Goal: Task Accomplishment & Management: Complete application form

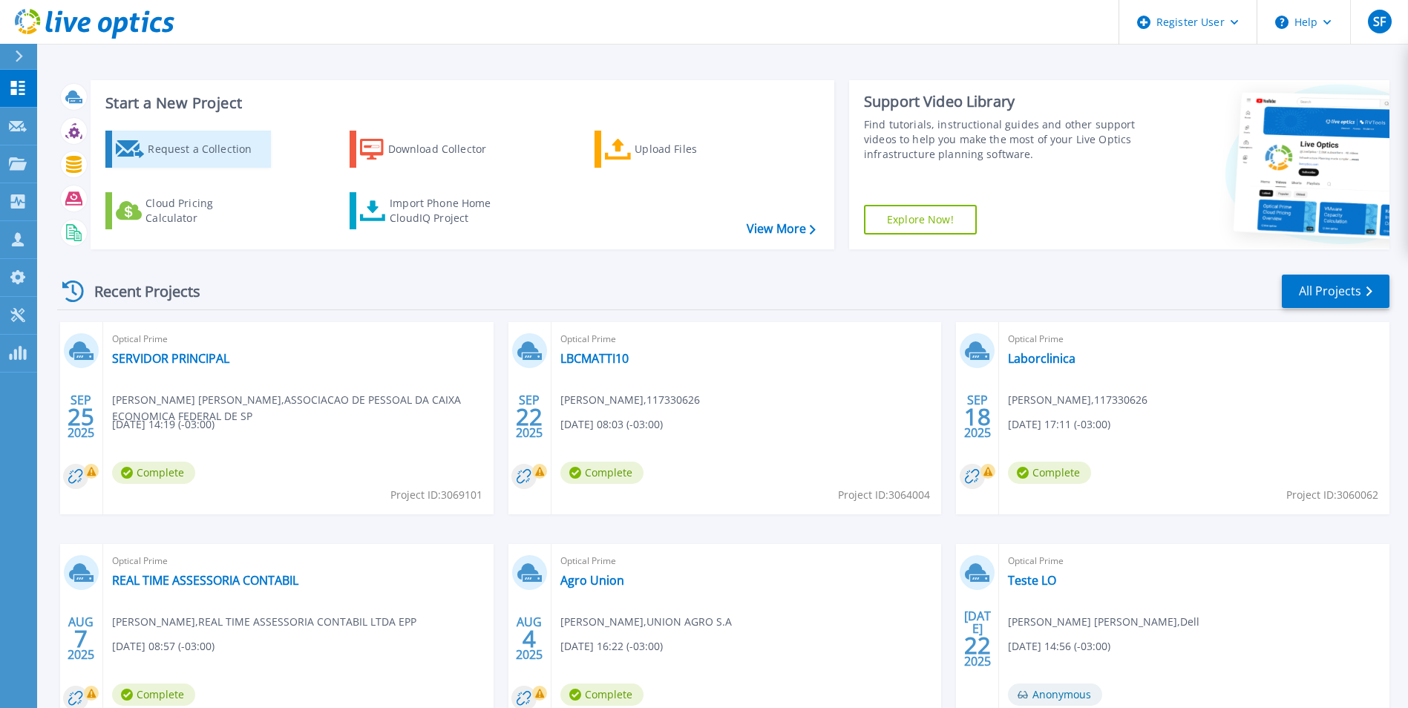
click at [157, 151] on div "Request a Collection" at bounding box center [207, 149] width 119 height 30
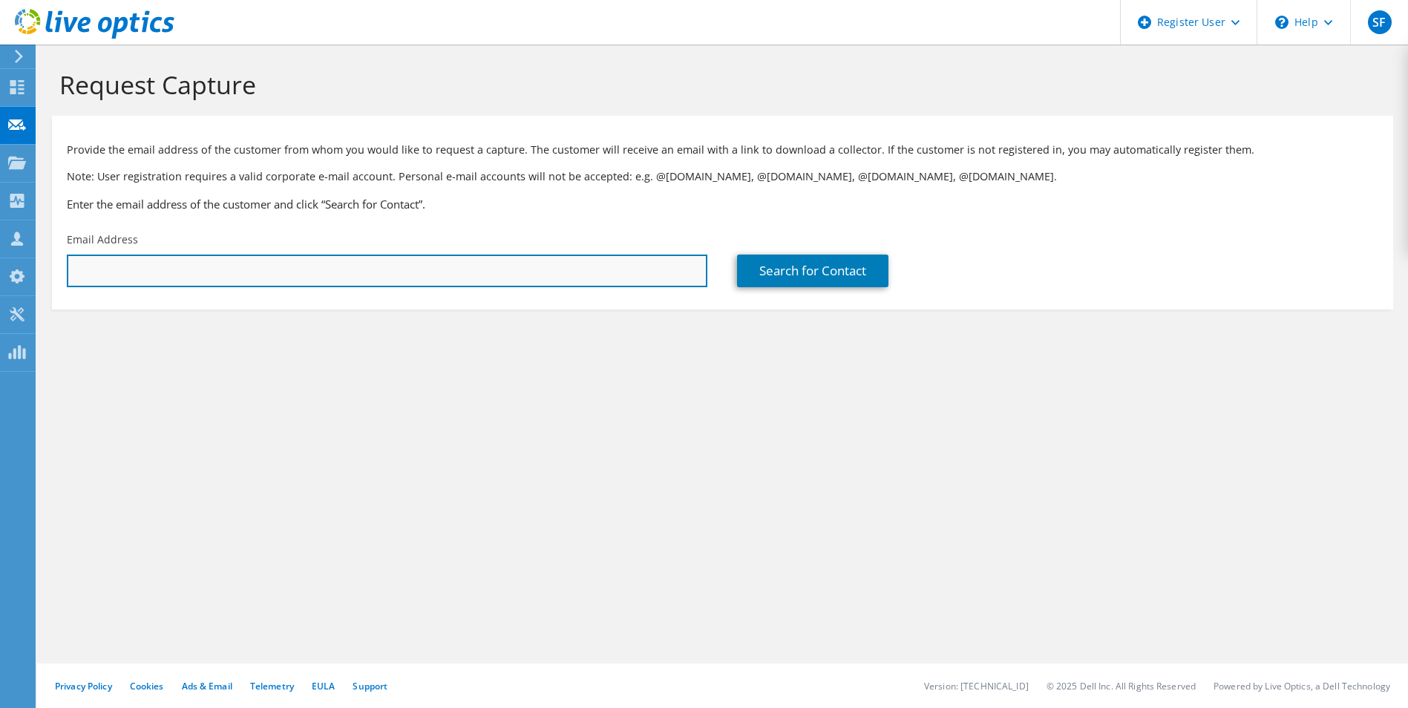
click at [313, 264] on input "text" at bounding box center [387, 271] width 641 height 33
click at [125, 270] on input "text" at bounding box center [387, 271] width 641 height 33
paste input "Marcos Goto <marcos.goto@hoss.com.br>"
drag, startPoint x: 148, startPoint y: 277, endPoint x: 33, endPoint y: 272, distance: 115.2
click at [34, 272] on div "SF Dell User Sofia Ferreira Sofia.Ferreira@dell.com Dell My Profile Log Out \n …" at bounding box center [704, 354] width 1408 height 708
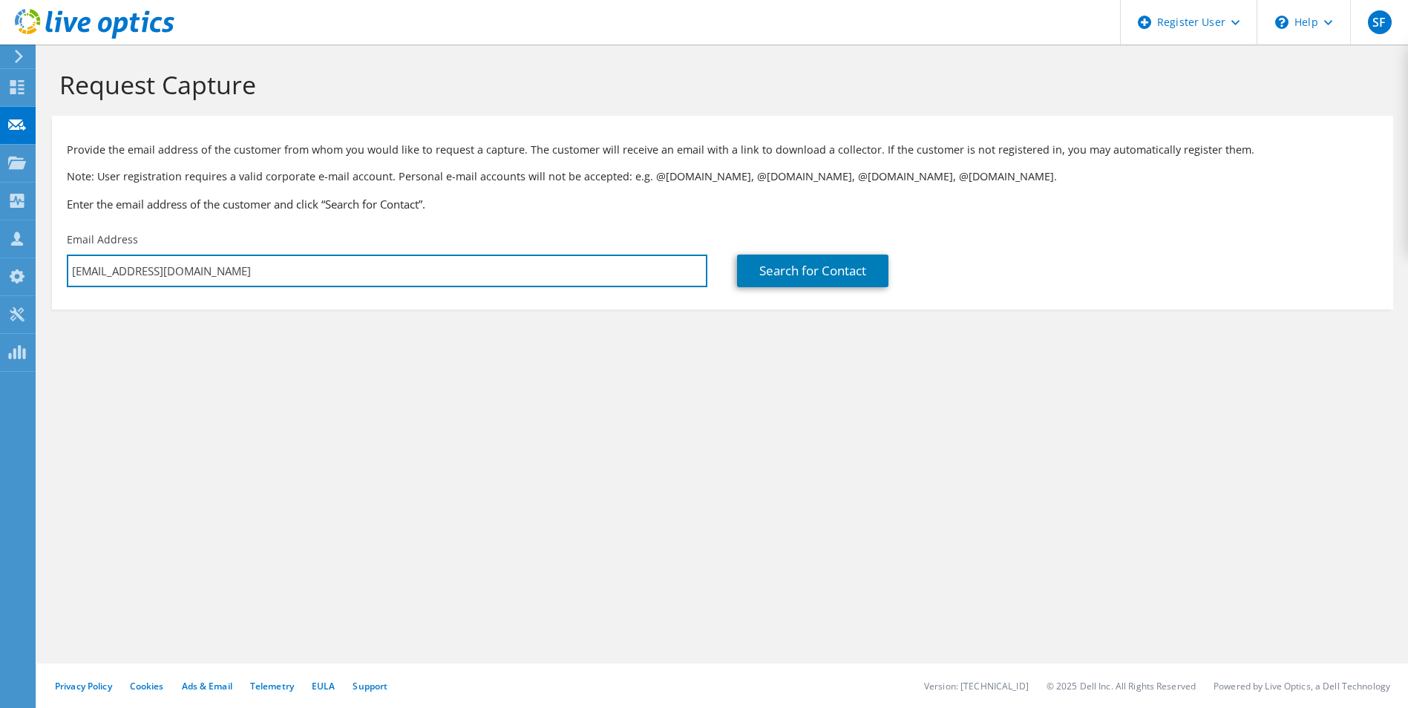
drag, startPoint x: 223, startPoint y: 270, endPoint x: -3, endPoint y: 268, distance: 226.4
click at [0, 268] on html "SF Dell User Sofia Ferreira Sofia.Ferreira@dell.com Dell My Profile Log Out \n …" at bounding box center [704, 354] width 1408 height 708
paste input "Marcos Goto <marcos.goto@hoss.com.br>"
drag, startPoint x: 147, startPoint y: 270, endPoint x: 36, endPoint y: 275, distance: 110.7
click at [36, 275] on div "SF Dell User Sofia Ferreira Sofia.Ferreira@dell.com Dell My Profile Log Out \n …" at bounding box center [704, 354] width 1408 height 708
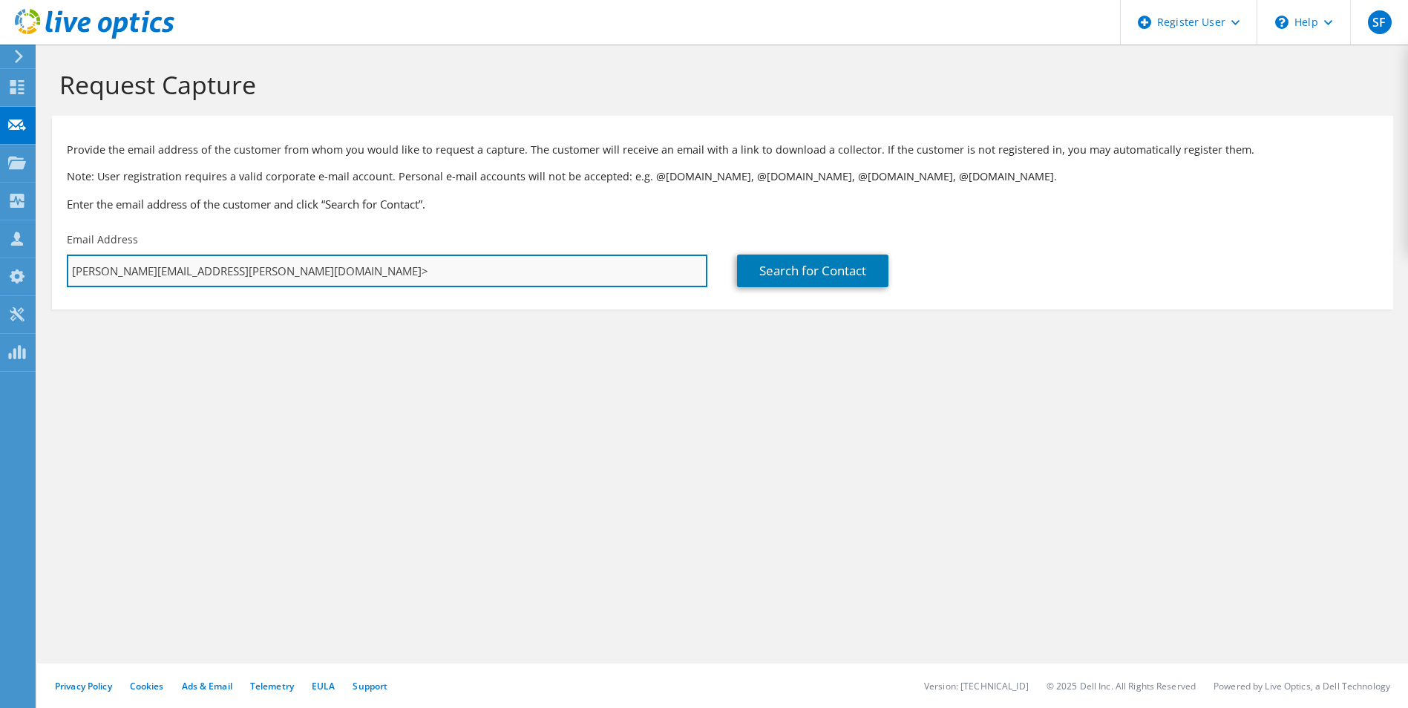
click at [224, 277] on input "marcos.goto@hoss.com.br>" at bounding box center [387, 271] width 641 height 33
type input "marcos.goto@hoss.com.br"
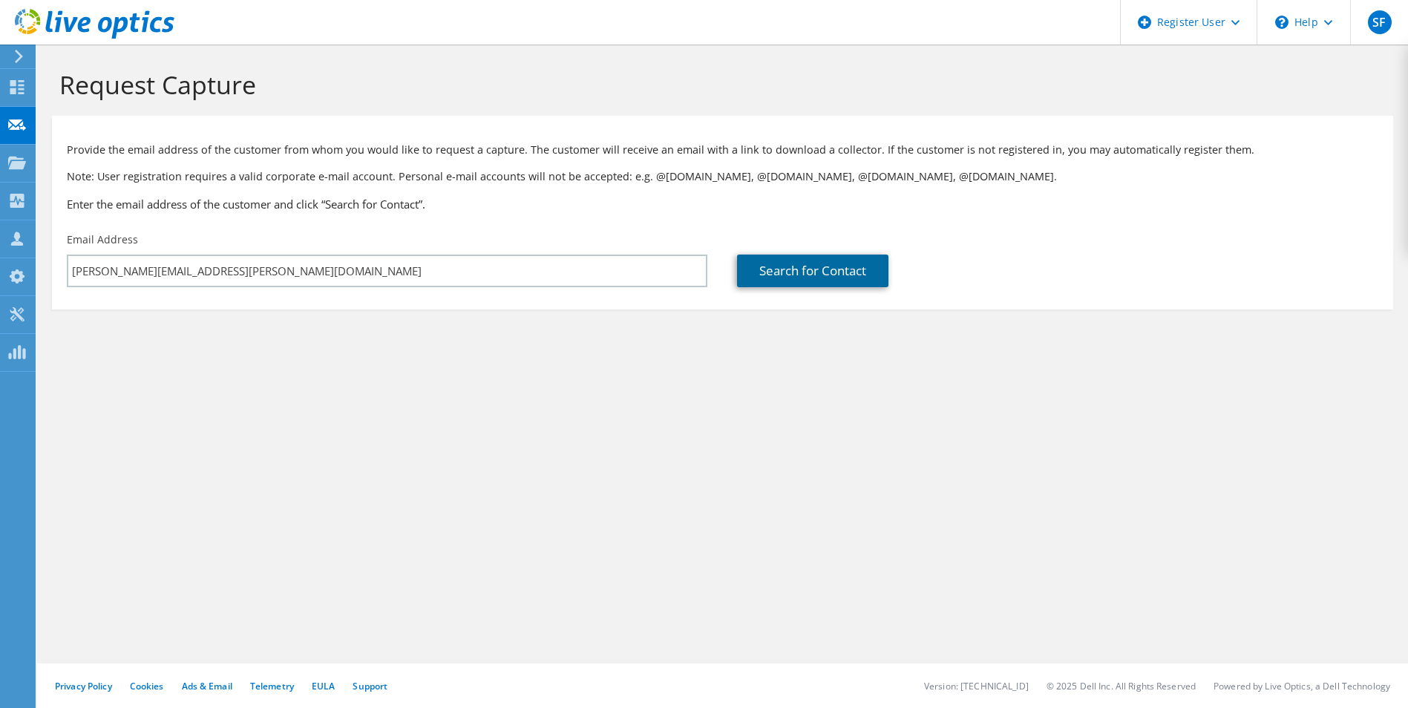
click at [803, 280] on link "Search for Contact" at bounding box center [812, 271] width 151 height 33
type input "CONSTRUTORA SHIMIZU DO BRASIL"
type input "Marcos"
type input "Goto"
type input "[GEOGRAPHIC_DATA]"
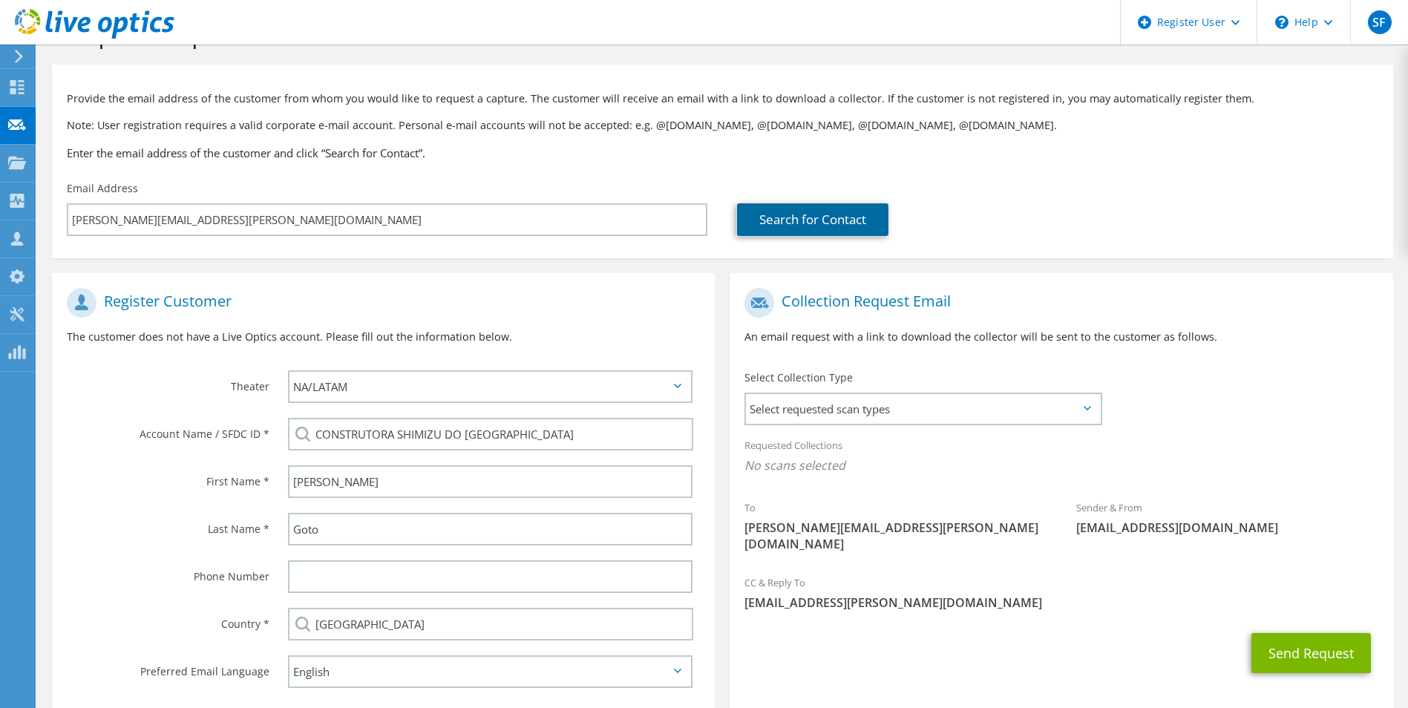
scroll to position [135, 0]
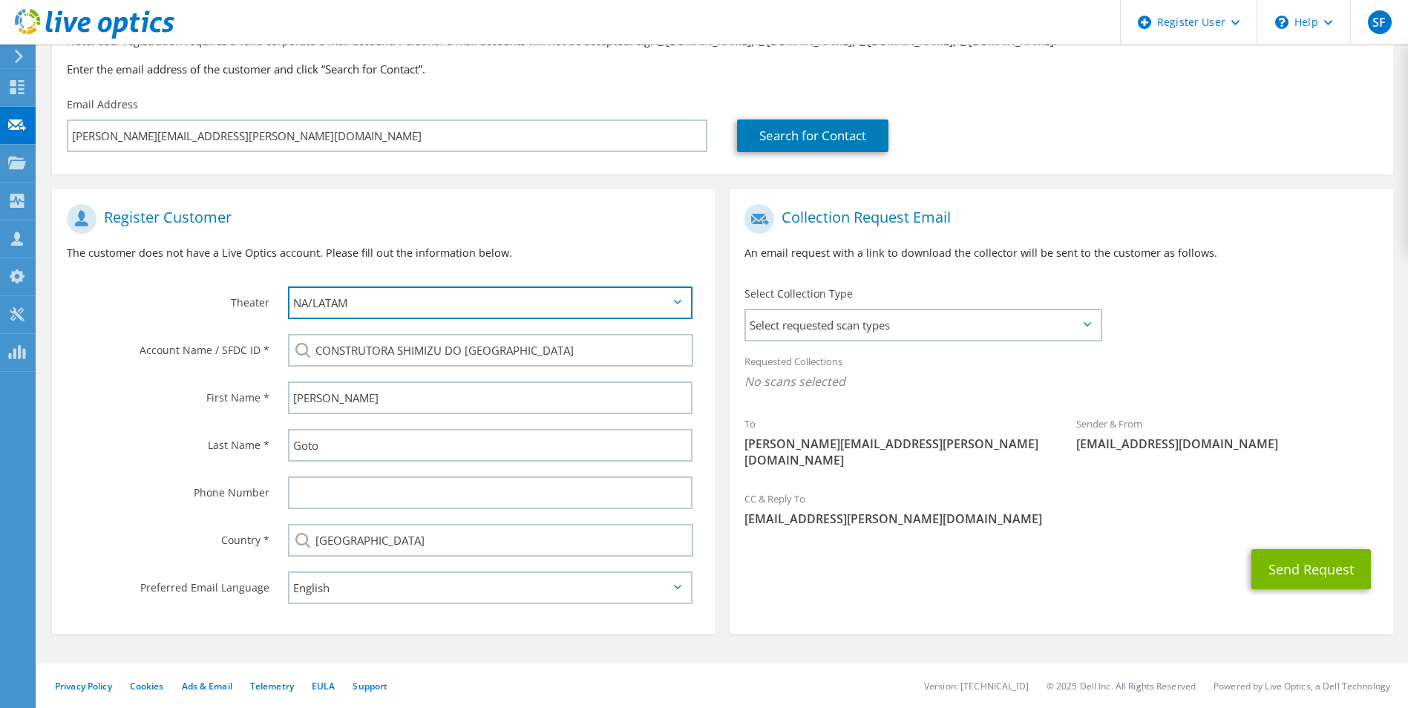
click at [417, 309] on select "APJ EMEA NA/LATAM" at bounding box center [490, 303] width 405 height 33
click at [288, 287] on select "APJ EMEA NA/LATAM" at bounding box center [490, 303] width 405 height 33
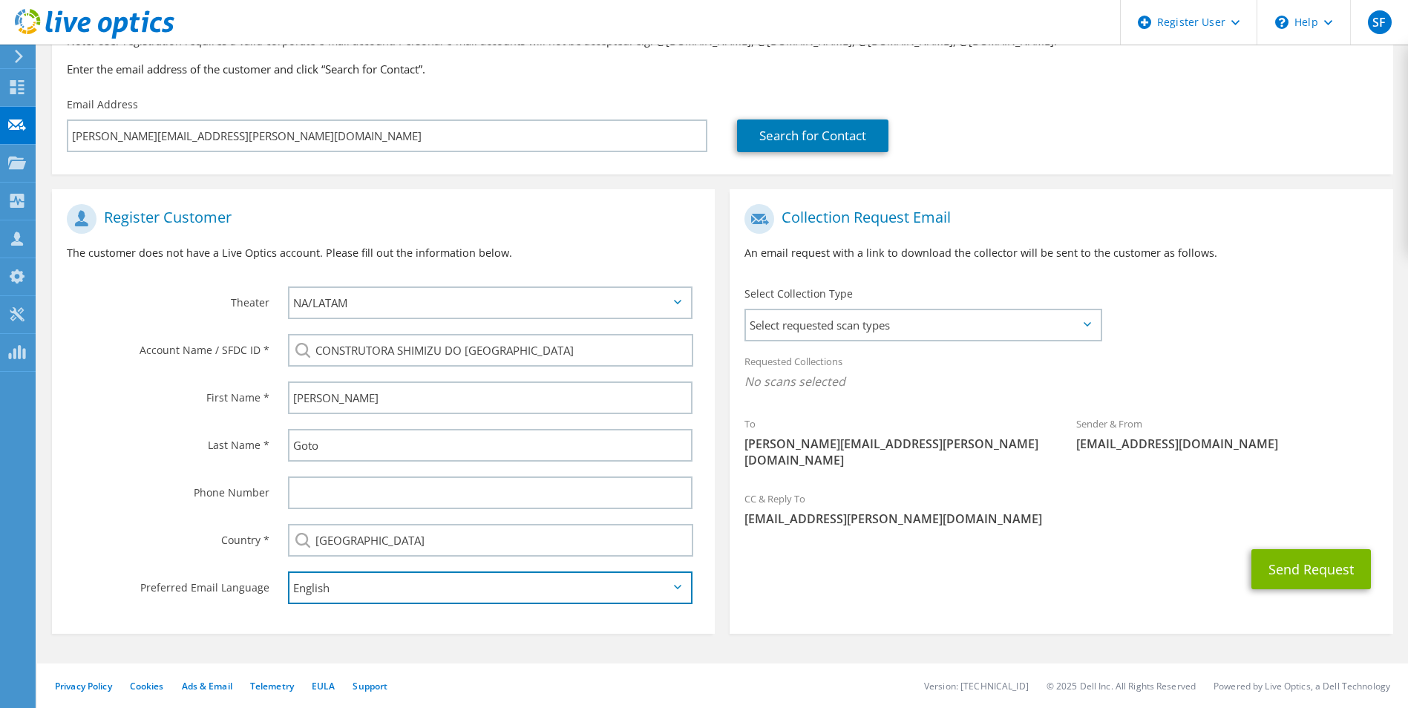
click at [364, 592] on select "English Deutsch Español Français Italiano Polski Português Русский 한국어 中文 日本語" at bounding box center [490, 588] width 405 height 33
select select "pt-BR"
click at [288, 572] on select "English Deutsch Español Français Italiano Polski Português Русский 한국어 中文 日本語" at bounding box center [490, 588] width 405 height 33
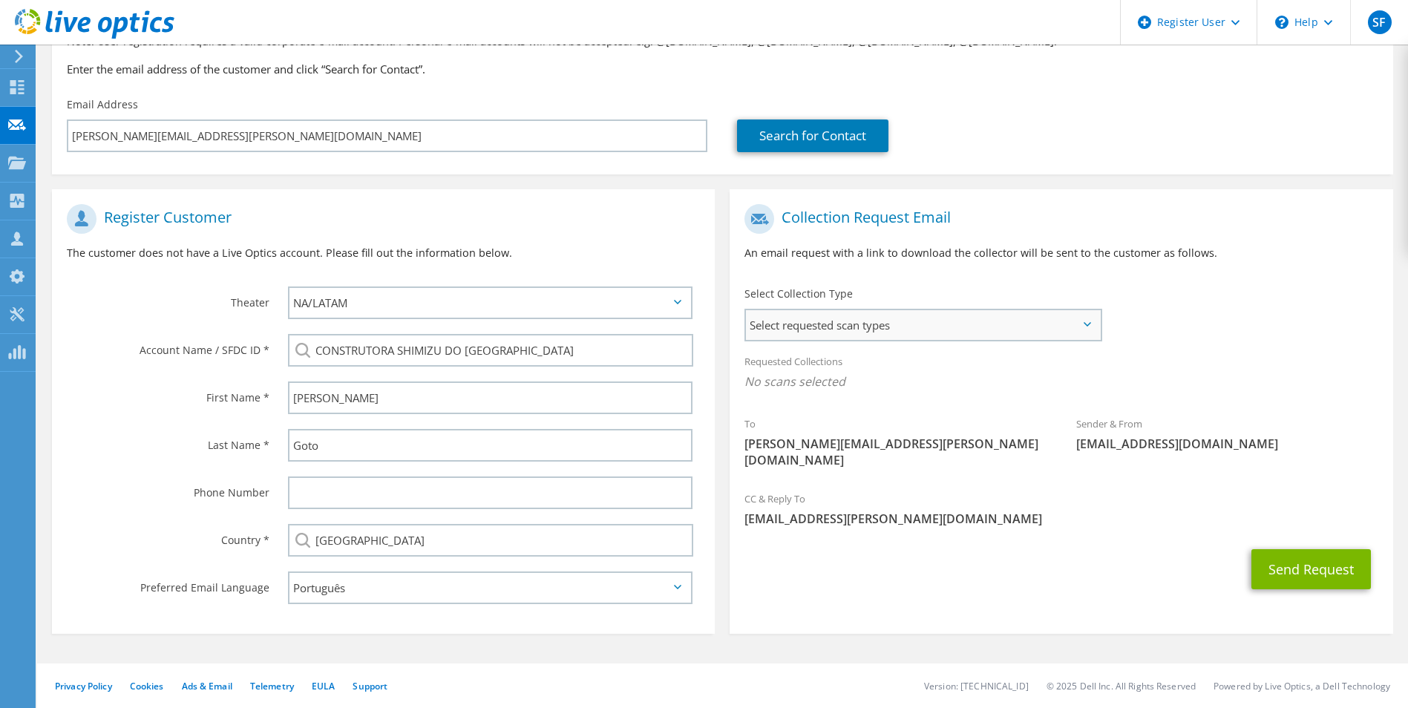
click at [899, 321] on span "Select requested scan types" at bounding box center [922, 325] width 353 height 30
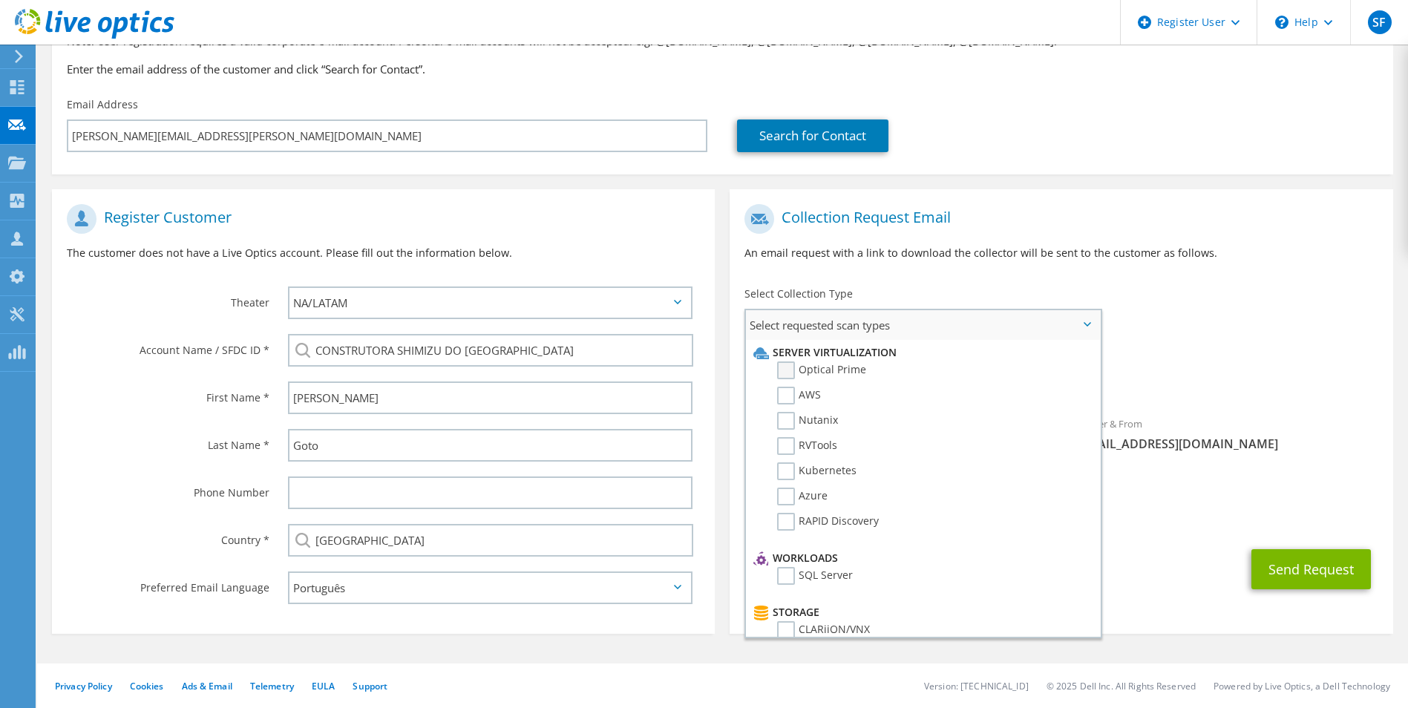
click at [788, 366] on label "Optical Prime" at bounding box center [821, 371] width 89 height 18
click at [0, 0] on input "Optical Prime" at bounding box center [0, 0] width 0 height 0
click at [1275, 488] on div "CC & Reply To Sofia.Ferreira@dell.com" at bounding box center [1061, 513] width 663 height 51
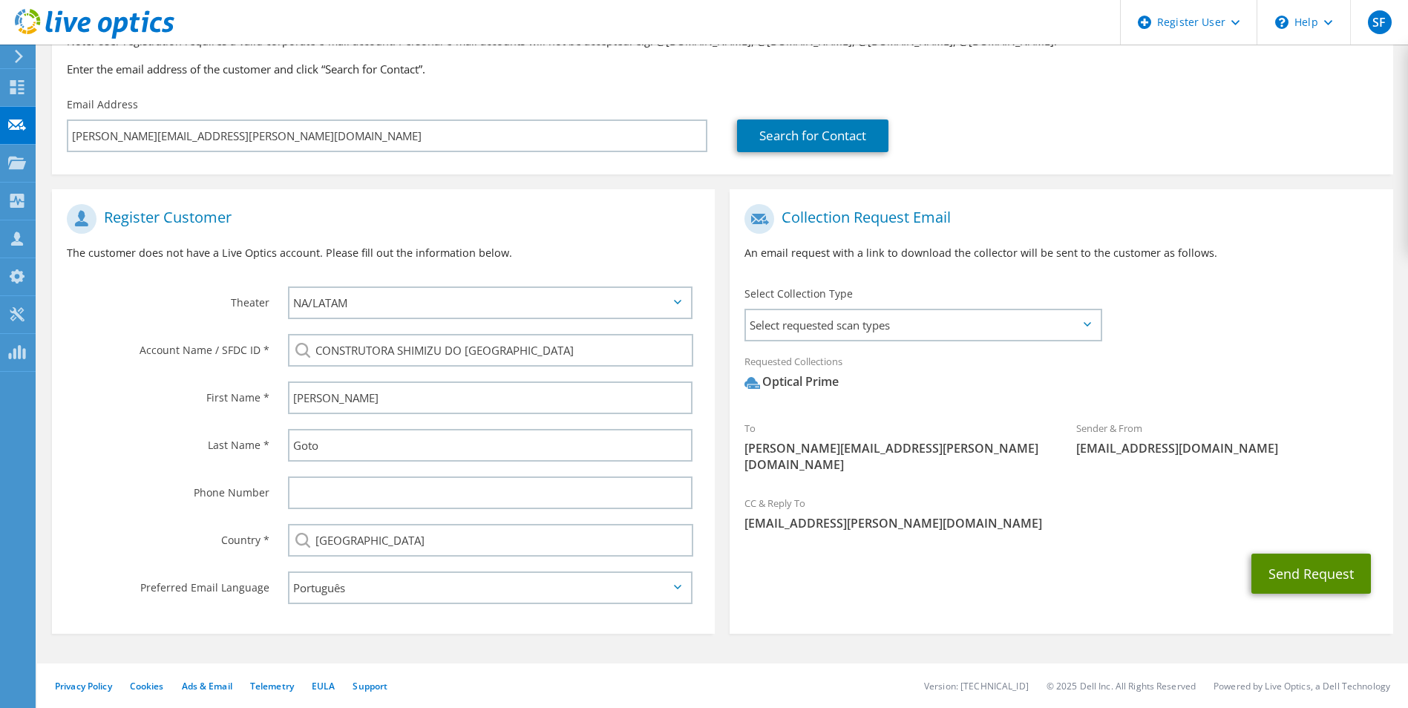
click at [1281, 554] on button "Send Request" at bounding box center [1312, 574] width 120 height 40
